Goal: Task Accomplishment & Management: Use online tool/utility

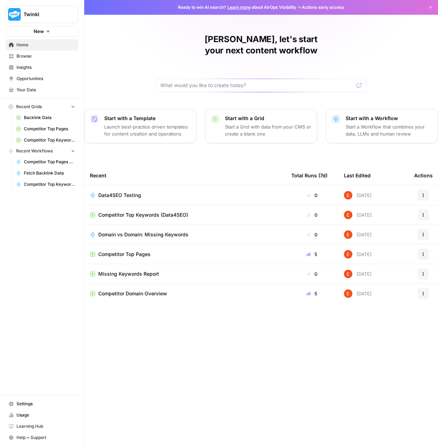
click at [70, 31] on button "New" at bounding box center [42, 31] width 73 height 11
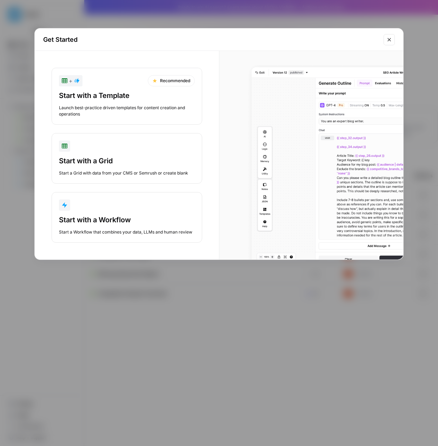
click at [100, 213] on button "Start with a Workflow Start a Workflow that combines your data, LLMs and human …" at bounding box center [127, 217] width 151 height 51
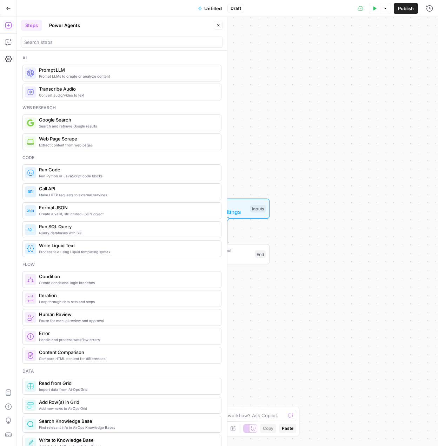
click at [87, 125] on span "Search and retrieve Google results" at bounding box center [127, 126] width 177 height 6
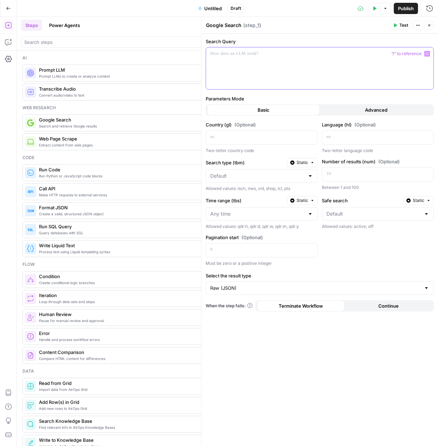
click at [249, 56] on p at bounding box center [319, 53] width 219 height 7
click at [425, 53] on button "Variables Menu" at bounding box center [427, 54] width 6 height 6
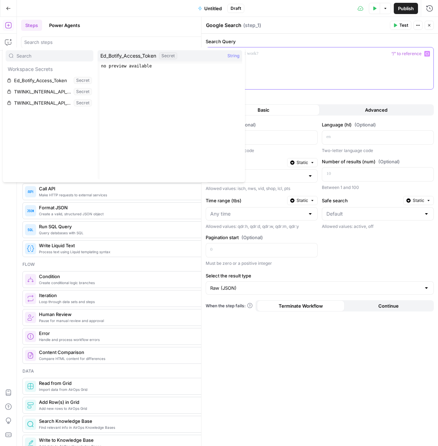
click at [314, 66] on div at bounding box center [319, 68] width 227 height 42
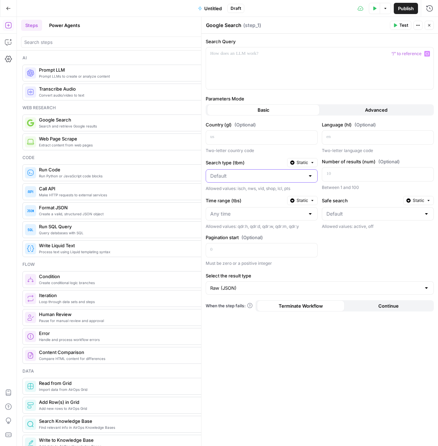
click at [248, 176] on input "Search type (tbm)" at bounding box center [257, 175] width 94 height 7
click at [306, 161] on span "Static" at bounding box center [303, 162] width 12 height 6
click at [301, 185] on span "Liquid" at bounding box center [299, 187] width 18 height 7
click at [307, 162] on span "Liquid" at bounding box center [302, 162] width 12 height 6
click at [302, 175] on span "Static" at bounding box center [298, 177] width 19 height 7
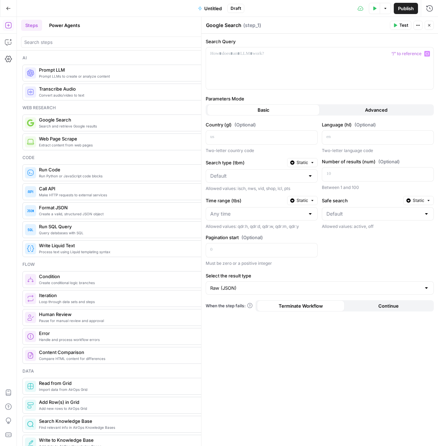
click at [308, 166] on button "Static" at bounding box center [302, 162] width 31 height 9
click at [306, 186] on span "Liquid" at bounding box center [299, 187] width 18 height 7
click at [302, 160] on span "Liquid" at bounding box center [302, 162] width 12 height 6
click at [359, 154] on div "Country (gl) (Optional) Two-letter country code Language (hl) (Optional) Two-le…" at bounding box center [320, 194] width 228 height 146
click at [348, 176] on p at bounding box center [372, 173] width 92 height 7
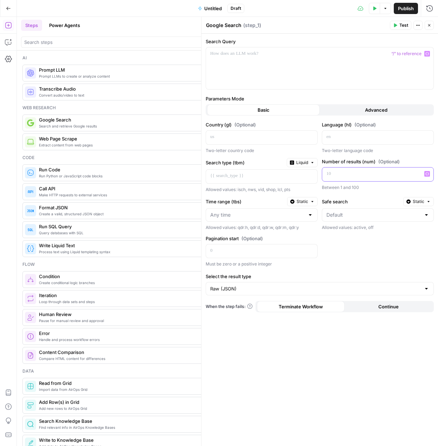
click at [429, 174] on button "Variables Menu" at bounding box center [427, 174] width 6 height 6
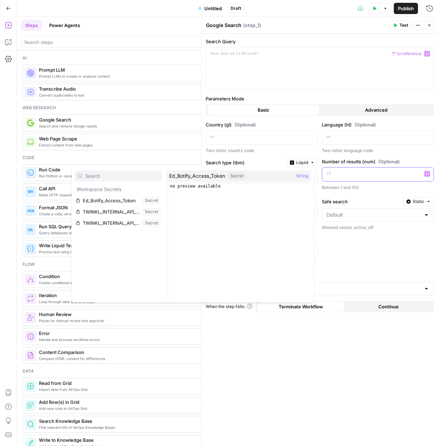
click at [369, 171] on p at bounding box center [372, 173] width 92 height 7
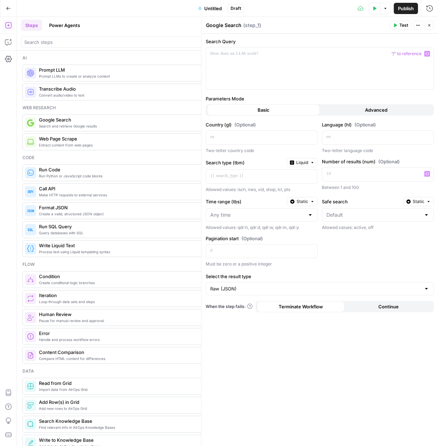
click at [305, 216] on div at bounding box center [262, 214] width 112 height 13
click at [239, 239] on span "Past 24 hours" at bounding box center [260, 242] width 97 height 7
type input "Past 24 hours"
click at [282, 215] on input "Time range (tbs)" at bounding box center [256, 214] width 93 height 7
click at [262, 231] on span "Past hour" at bounding box center [260, 232] width 97 height 7
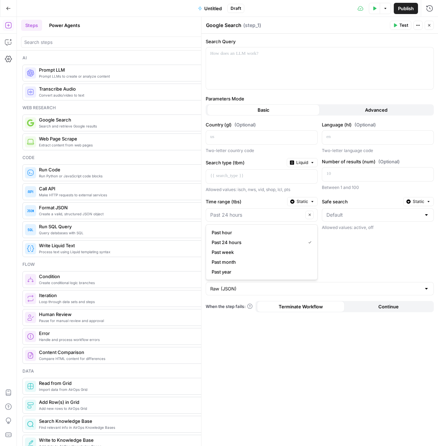
type input "Past hour"
click at [348, 211] on div at bounding box center [378, 214] width 112 height 13
click at [272, 243] on div "Pagination start (Optional) Must be zero or a positive integer" at bounding box center [262, 251] width 112 height 33
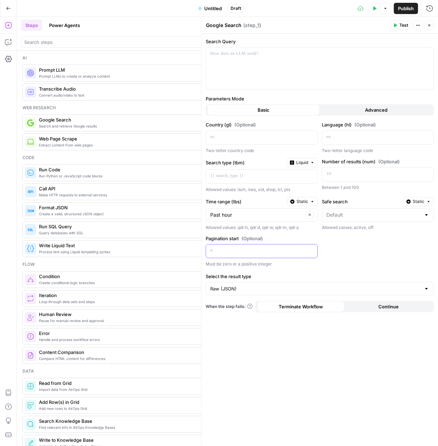
click at [262, 254] on div at bounding box center [256, 251] width 100 height 14
click at [301, 292] on input "Select the result type" at bounding box center [315, 288] width 211 height 7
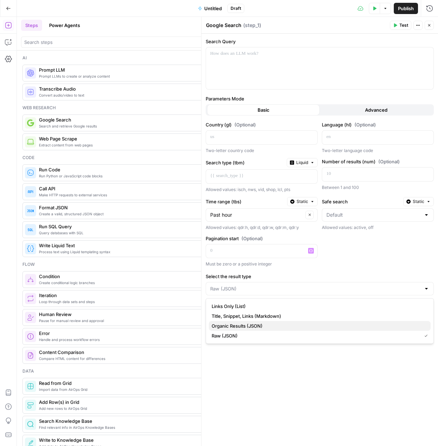
click at [257, 330] on button "Organic Results (JSON)" at bounding box center [320, 326] width 222 height 10
type input "Organic Results (JSON)"
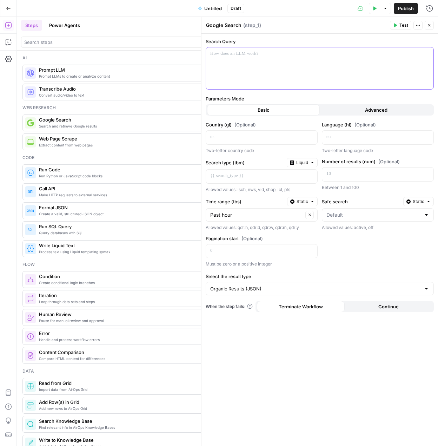
click at [235, 60] on div at bounding box center [319, 68] width 227 height 42
click at [245, 56] on p at bounding box center [319, 53] width 219 height 7
click at [267, 135] on p at bounding box center [256, 136] width 92 height 7
click at [214, 6] on span "Untitled" at bounding box center [213, 8] width 18 height 7
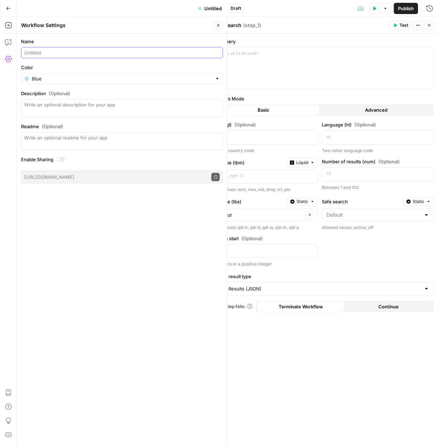
click at [93, 54] on input "Name" at bounding box center [121, 52] width 195 height 7
type input "Web Search Test for Rank Tracking"
click at [114, 265] on div "Name Web Search Test for Rank Tracking Color Blue Description (Optional) Readme…" at bounding box center [122, 240] width 210 height 412
click at [218, 25] on icon "button" at bounding box center [218, 25] width 4 height 4
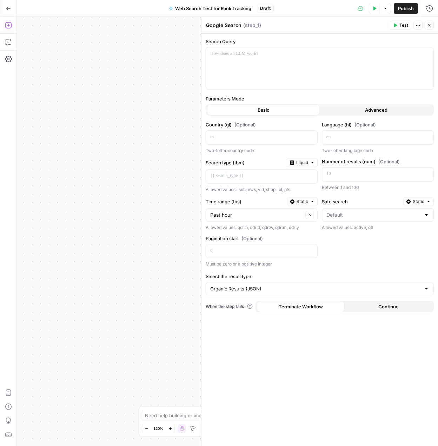
click at [11, 23] on icon "button" at bounding box center [8, 25] width 6 height 6
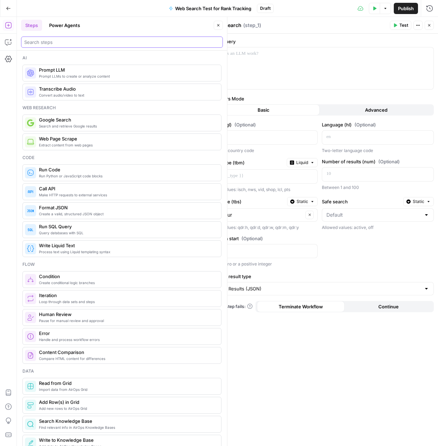
click at [80, 44] on input "search" at bounding box center [121, 42] width 195 height 7
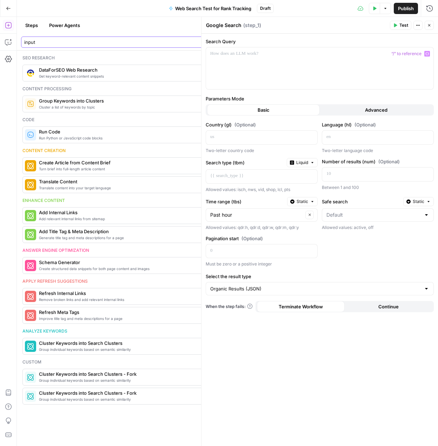
type input "input"
click at [283, 63] on div at bounding box center [319, 68] width 227 height 42
click at [219, 24] on icon "button" at bounding box center [218, 25] width 4 height 4
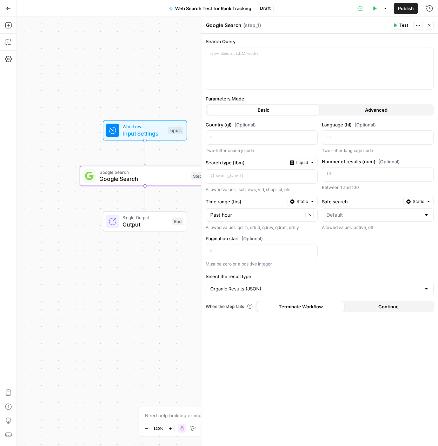
drag, startPoint x: 144, startPoint y: 148, endPoint x: -8, endPoint y: 142, distance: 152.1
click at [0, 142] on html "Twinkl New Home Browse Insights Opportunities Your Data Recent Grids Backlink D…" at bounding box center [219, 223] width 438 height 446
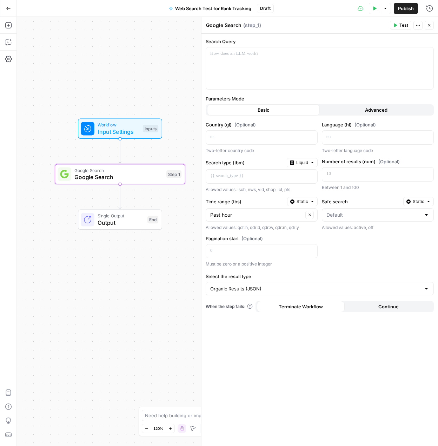
drag, startPoint x: 87, startPoint y: 145, endPoint x: 55, endPoint y: 141, distance: 32.6
click at [54, 141] on div "Workflow Input Settings Inputs Google Search Google Search Step 1 Single Output…" at bounding box center [227, 231] width 421 height 429
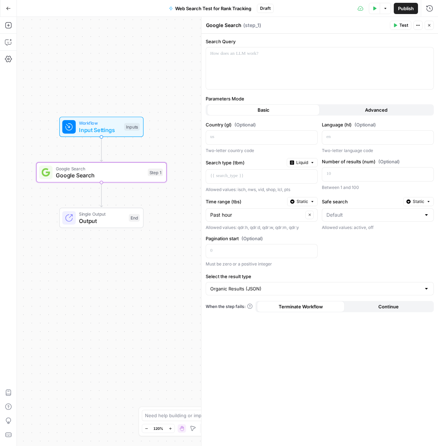
click at [88, 133] on span "Input Settings" at bounding box center [100, 130] width 42 height 8
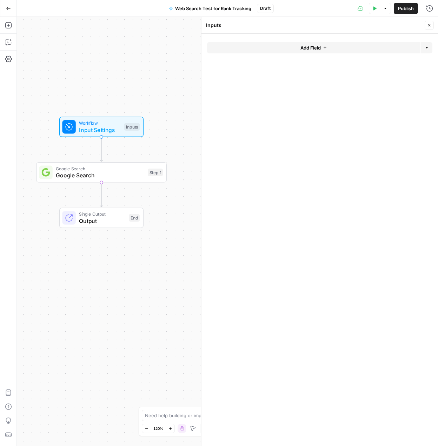
click at [298, 51] on button "Add Field" at bounding box center [313, 47] width 213 height 11
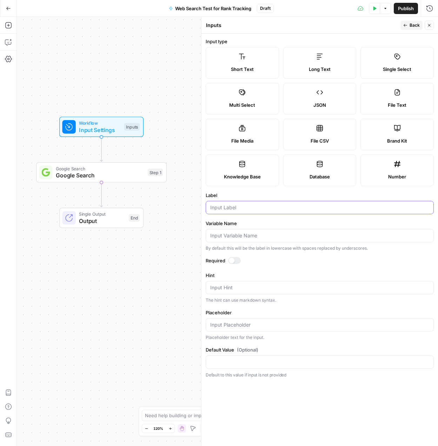
click at [242, 207] on input "Label" at bounding box center [319, 207] width 219 height 7
type input "keyword"
click at [173, 131] on div "Workflow Input Settings Inputs Google Search Google Search Step 1 Single Output…" at bounding box center [227, 231] width 421 height 429
click at [234, 256] on form "Input type Short Text Long Text Single Select Multi Select JSON File Text File …" at bounding box center [319, 240] width 237 height 412
click at [236, 262] on div at bounding box center [234, 260] width 13 height 7
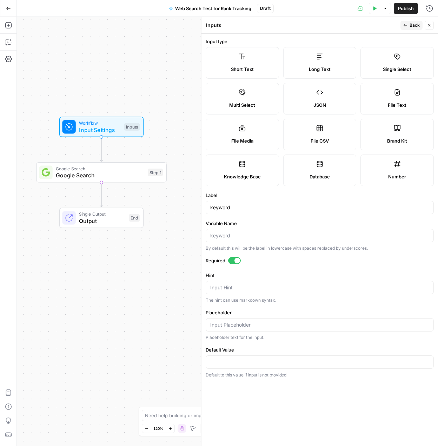
click at [411, 25] on span "Back" at bounding box center [415, 25] width 10 height 6
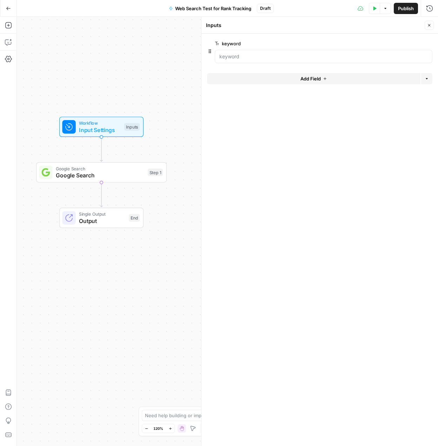
click at [255, 79] on button "Add Field" at bounding box center [313, 78] width 213 height 11
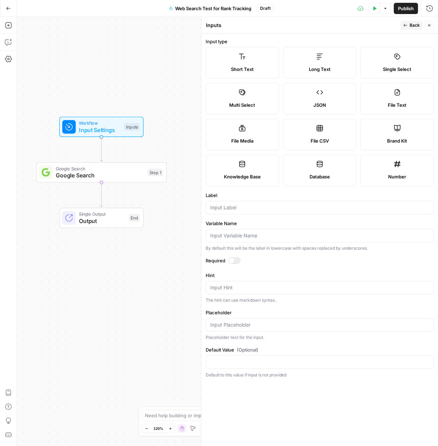
click at [119, 175] on span "Google Search" at bounding box center [100, 175] width 88 height 8
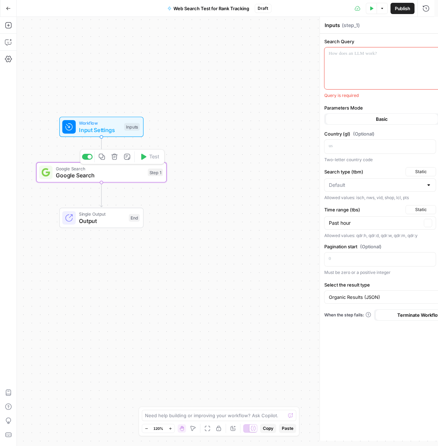
type textarea "Google Search"
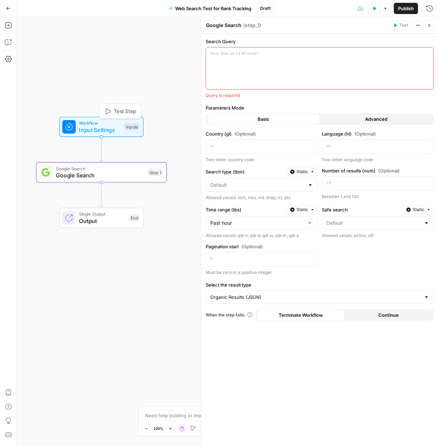
click at [105, 127] on span "Input Settings" at bounding box center [100, 130] width 42 height 8
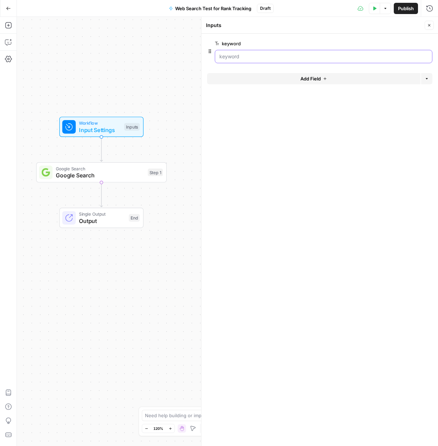
click at [238, 55] on input "keyword" at bounding box center [323, 56] width 208 height 7
click at [260, 80] on button "Add Field" at bounding box center [313, 78] width 213 height 11
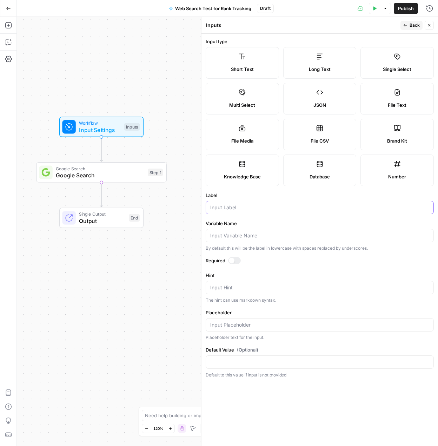
click at [233, 208] on input "Label" at bounding box center [319, 207] width 219 height 7
type input "country"
click at [271, 275] on label "Hint" at bounding box center [320, 275] width 228 height 7
click at [271, 284] on textarea "Hint" at bounding box center [319, 287] width 219 height 7
click at [399, 73] on label "Single Select" at bounding box center [396, 63] width 73 height 32
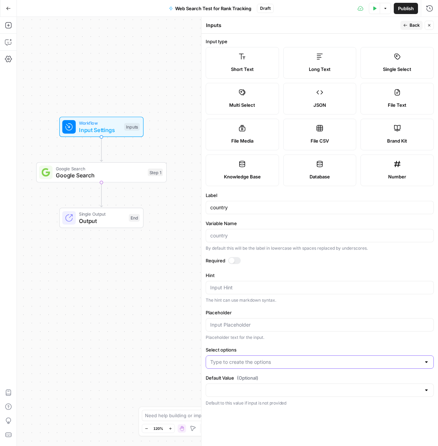
click at [251, 363] on input "Select options" at bounding box center [315, 361] width 211 height 7
click at [262, 365] on input "Select options" at bounding box center [315, 361] width 211 height 7
type input "u"
click at [246, 399] on p "Default to this value if input is not provided" at bounding box center [320, 402] width 228 height 7
click at [241, 392] on input "Default Value (Optional)" at bounding box center [315, 389] width 211 height 7
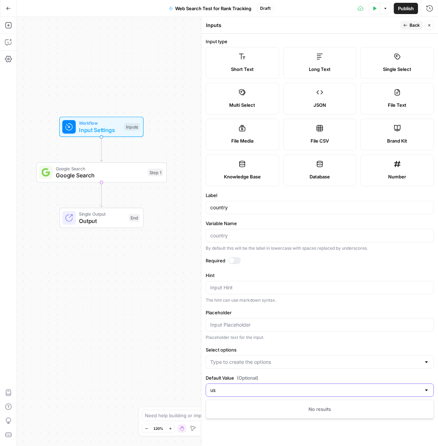
type input "us"
click at [289, 363] on input "Select options" at bounding box center [315, 361] width 211 height 7
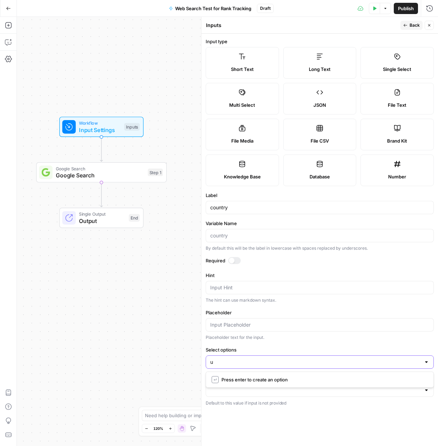
type input "us"
type input "uk"
click at [295, 342] on form "Input type Short Text Long Text Single Select Multi Select JSON File Text File …" at bounding box center [319, 240] width 237 height 412
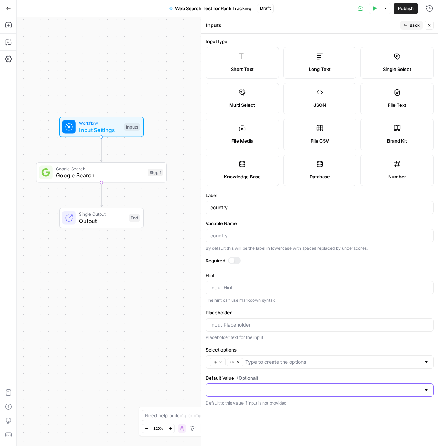
click at [240, 390] on input "Default Value (Optional)" at bounding box center [315, 389] width 211 height 7
type input "us"
click at [299, 372] on form "Input type Short Text Long Text Single Select Multi Select JSON File Text File …" at bounding box center [319, 240] width 237 height 412
click at [252, 394] on div at bounding box center [320, 389] width 228 height 13
type input "us"
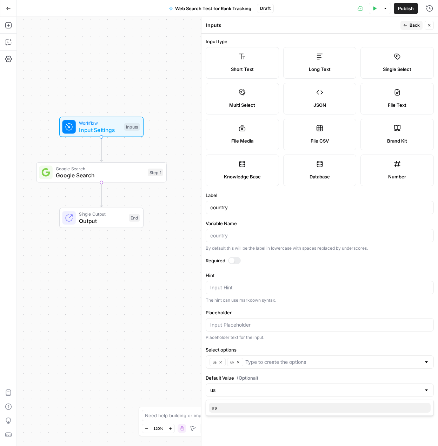
click at [218, 408] on span "us" at bounding box center [318, 407] width 213 height 7
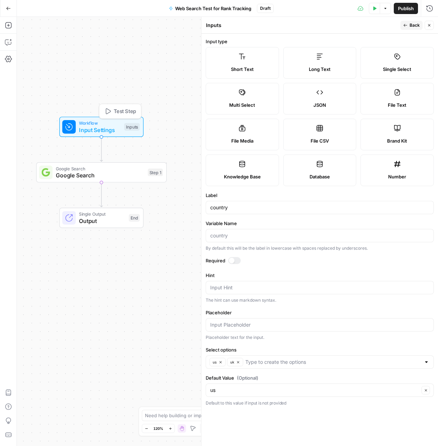
click at [82, 124] on span "Workflow" at bounding box center [100, 123] width 42 height 7
click at [106, 175] on span "Google Search" at bounding box center [100, 175] width 88 height 8
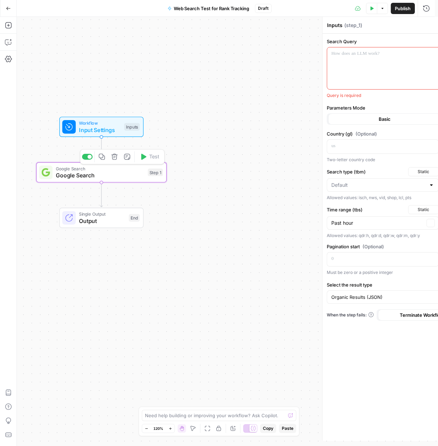
type textarea "Google Search"
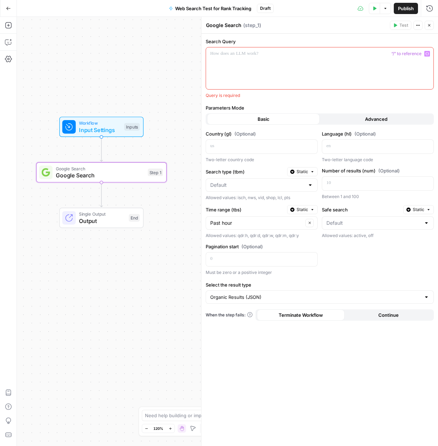
click at [239, 61] on div at bounding box center [319, 68] width 227 height 42
click at [427, 55] on icon "button" at bounding box center [427, 54] width 4 height 4
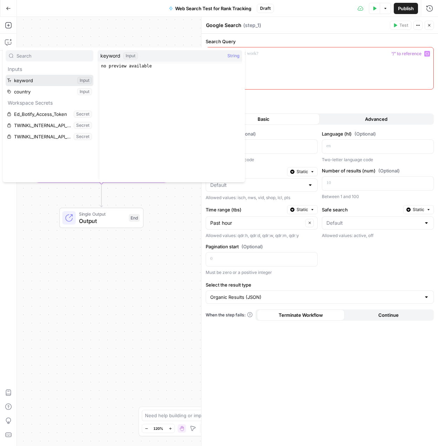
click at [55, 79] on button "Select variable keyword" at bounding box center [50, 80] width 88 height 11
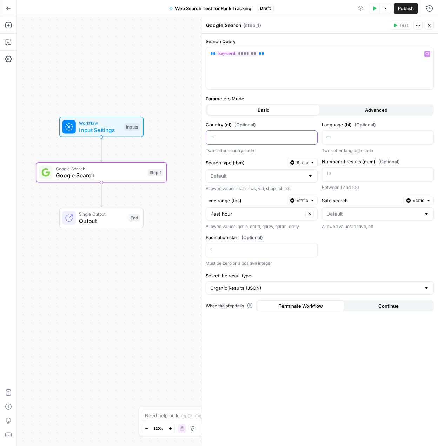
click at [255, 139] on p at bounding box center [256, 136] width 92 height 7
click at [309, 137] on icon "button" at bounding box center [311, 137] width 4 height 4
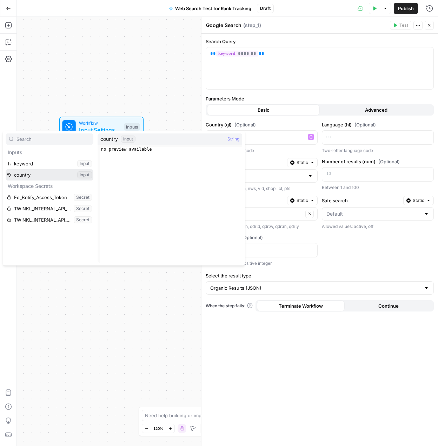
click at [39, 174] on button "Select variable country" at bounding box center [50, 174] width 88 height 11
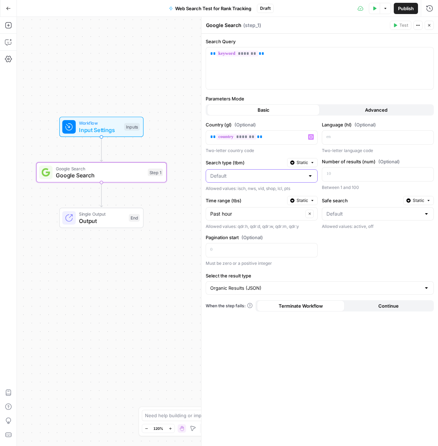
click at [296, 176] on input "Search type (tbm)" at bounding box center [257, 175] width 94 height 7
click at [266, 157] on div "Country (gl) (Optional) ** ******* ** Variables Menu Two-letter country code La…" at bounding box center [320, 193] width 228 height 145
click at [310, 175] on div at bounding box center [310, 175] width 6 height 7
click at [256, 165] on label "Search type (tbm)" at bounding box center [245, 162] width 79 height 7
click at [256, 172] on input "Search type (tbm)" at bounding box center [257, 175] width 94 height 7
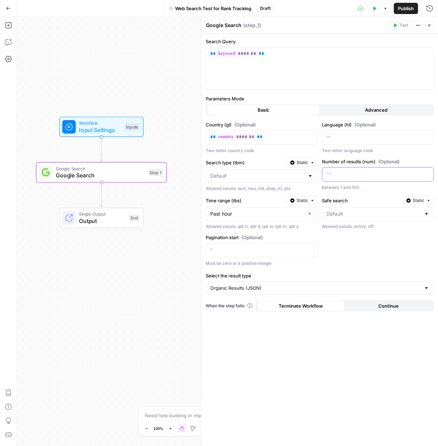
click at [350, 171] on p at bounding box center [372, 173] width 92 height 7
click at [83, 127] on span "Input Settings" at bounding box center [100, 130] width 42 height 8
click at [122, 113] on span "Test Step" at bounding box center [125, 111] width 22 height 8
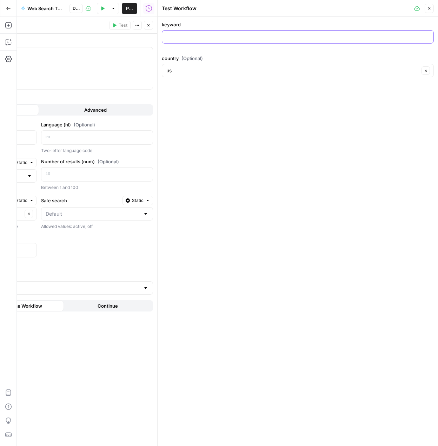
click at [197, 39] on input "keyword" at bounding box center [297, 36] width 263 height 7
click at [180, 37] on input "maths worksheets" at bounding box center [297, 36] width 263 height 7
type input "math worksheets"
click at [240, 42] on div "math worksheets" at bounding box center [298, 36] width 272 height 13
click at [430, 11] on button "Close" at bounding box center [429, 8] width 9 height 9
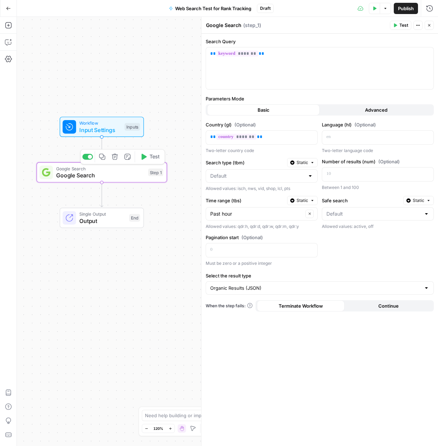
click at [127, 171] on span "Google Search" at bounding box center [100, 175] width 88 height 8
click at [404, 25] on span "Test" at bounding box center [403, 25] width 9 height 6
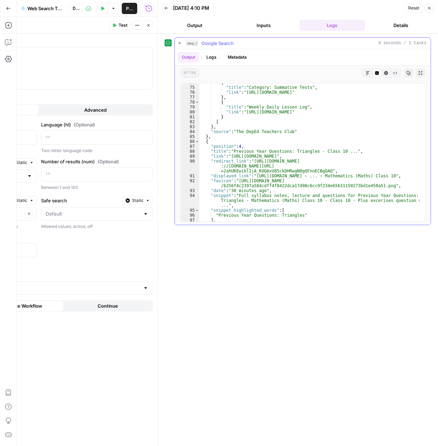
scroll to position [442, 0]
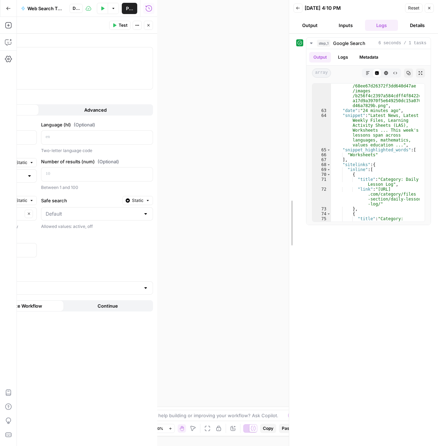
drag, startPoint x: 159, startPoint y: 234, endPoint x: 291, endPoint y: 221, distance: 132.2
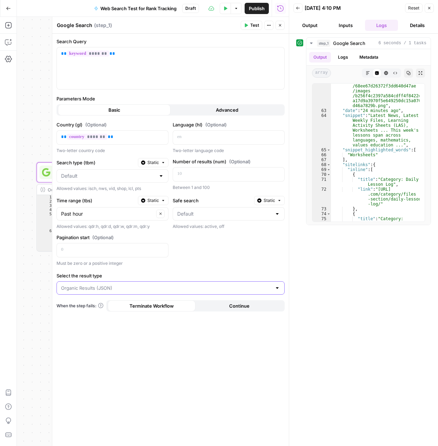
click at [129, 285] on input "Select the result type" at bounding box center [166, 287] width 211 height 7
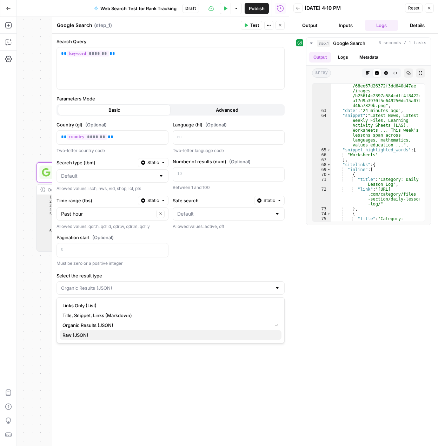
click at [112, 334] on span "Raw (JSON)" at bounding box center [168, 334] width 213 height 7
type input "Raw (JSON)"
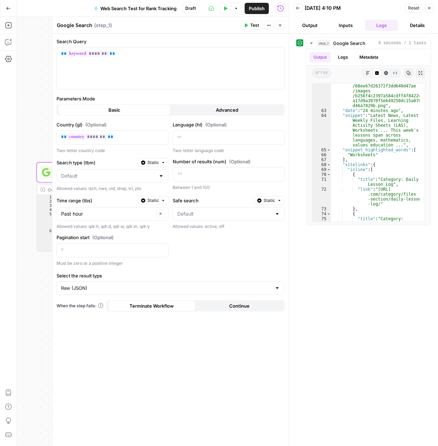
click at [252, 23] on span "Test" at bounding box center [254, 25] width 9 height 6
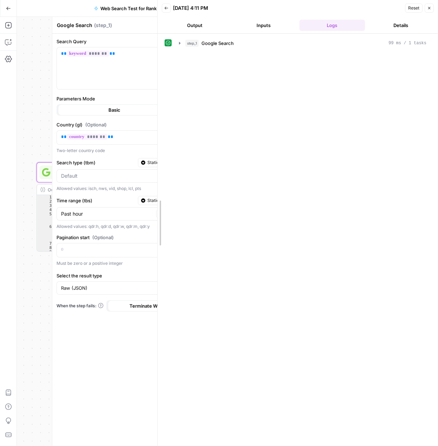
drag, startPoint x: 290, startPoint y: 102, endPoint x: 154, endPoint y: 97, distance: 135.2
click at [154, 97] on div at bounding box center [157, 223] width 7 height 446
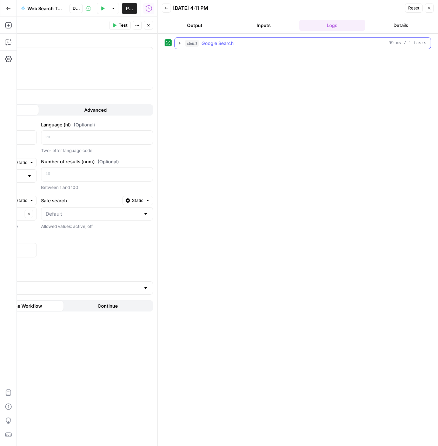
click at [176, 44] on button "step_1 Google Search 99 ms / 1 tasks" at bounding box center [303, 43] width 256 height 11
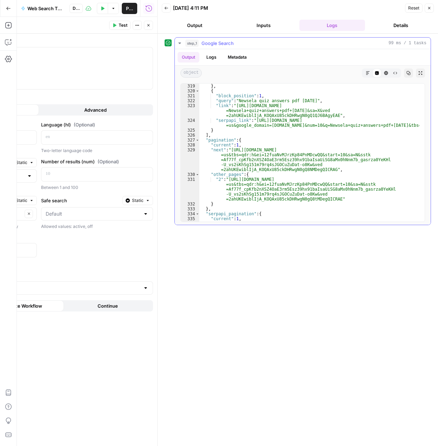
scroll to position [1965, 0]
